Goal: Find specific page/section: Find specific page/section

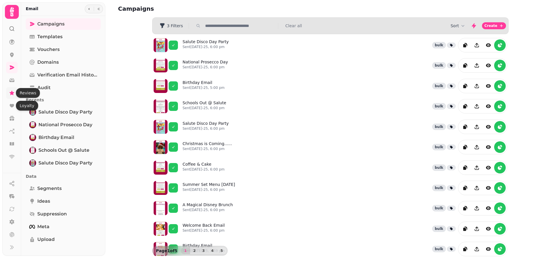
click at [12, 92] on icon at bounding box center [12, 93] width 5 height 4
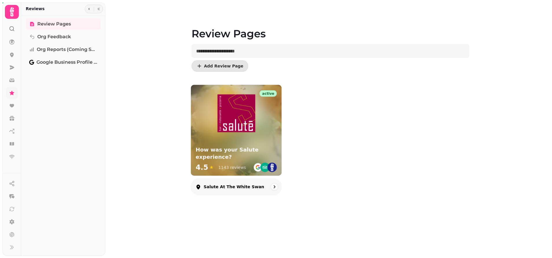
click at [238, 119] on img at bounding box center [236, 113] width 38 height 38
